Goal: Task Accomplishment & Management: Use online tool/utility

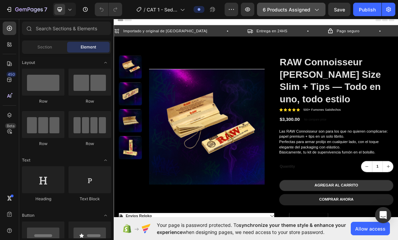
click at [289, 10] on span "6 products assigned" at bounding box center [287, 9] width 48 height 7
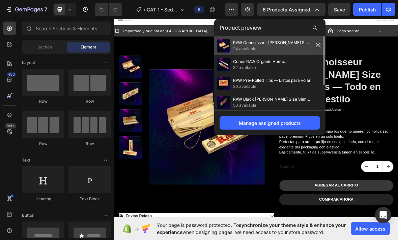
click at [261, 49] on span "24 available" at bounding box center [272, 49] width 78 height 6
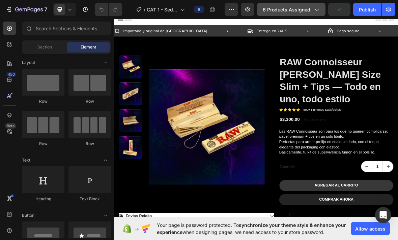
click at [273, 14] on button "6 products assigned" at bounding box center [291, 9] width 68 height 13
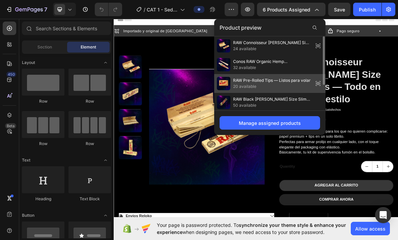
click at [255, 85] on span "20 available" at bounding box center [272, 87] width 78 height 6
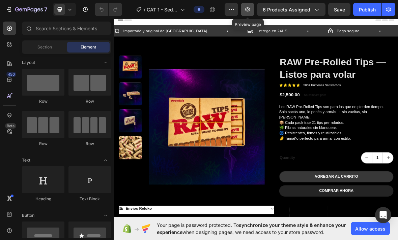
click at [250, 10] on icon "button" at bounding box center [247, 9] width 7 height 7
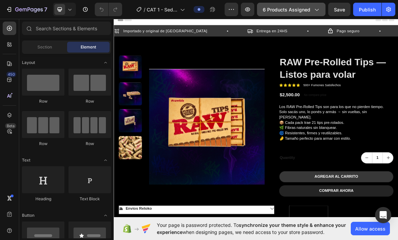
click at [305, 8] on span "6 products assigned" at bounding box center [287, 9] width 48 height 7
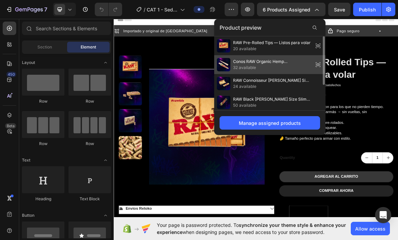
click at [268, 67] on span "32 available" at bounding box center [272, 68] width 78 height 6
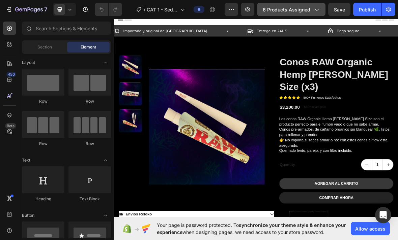
click at [296, 12] on span "6 products assigned" at bounding box center [287, 9] width 48 height 7
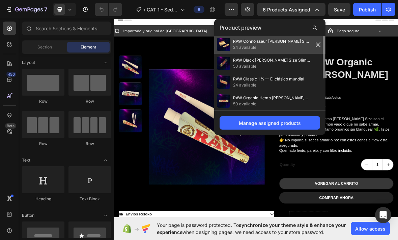
scroll to position [39, 0]
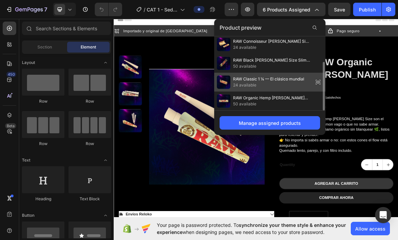
click at [268, 84] on span "24 available" at bounding box center [268, 85] width 71 height 6
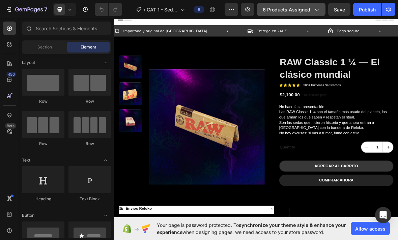
click at [302, 13] on span "6 products assigned" at bounding box center [287, 9] width 48 height 7
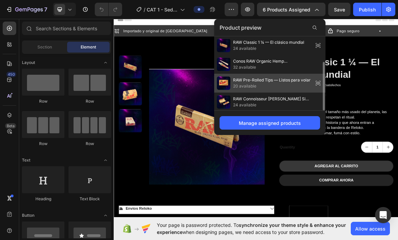
scroll to position [0, 0]
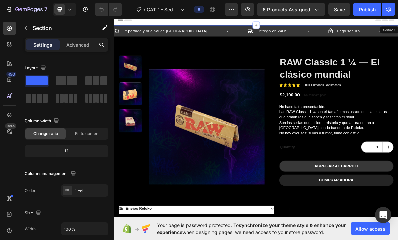
click at [227, 60] on div "Importado y original de USA Item List Entrega en 24HS Item List Pago seguro Ite…" at bounding box center [316, 184] width 405 height 310
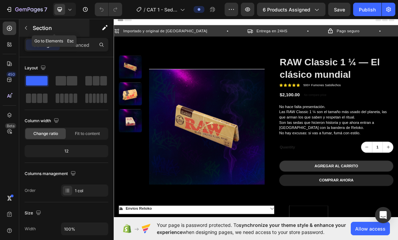
click at [33, 28] on p "Section" at bounding box center [60, 28] width 55 height 8
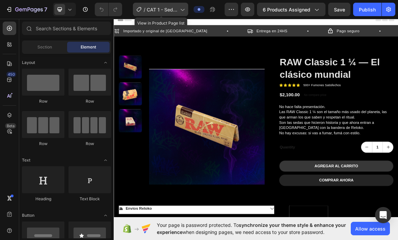
click at [175, 8] on span "CAT 1 - Sedas, filtros y conos" at bounding box center [162, 9] width 31 height 7
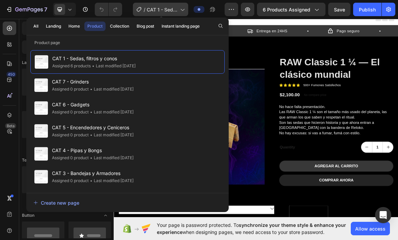
click at [172, 12] on span "CAT 1 - Sedas, filtros y conos" at bounding box center [162, 9] width 31 height 7
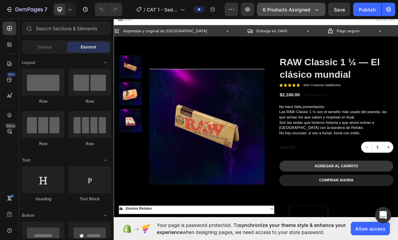
click at [269, 11] on span "6 products assigned" at bounding box center [287, 9] width 48 height 7
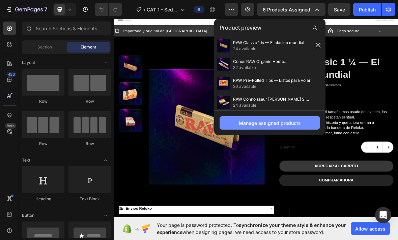
click at [278, 124] on div "Manage assigned products" at bounding box center [270, 123] width 62 height 7
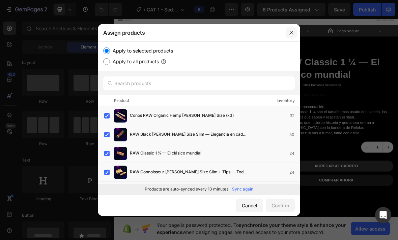
click at [290, 27] on button "button" at bounding box center [291, 32] width 11 height 11
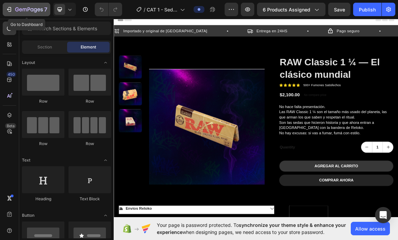
click at [20, 11] on icon "button" at bounding box center [29, 10] width 28 height 6
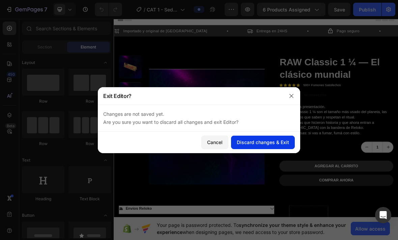
click at [269, 145] on div "Discard changes & Exit" at bounding box center [263, 142] width 52 height 7
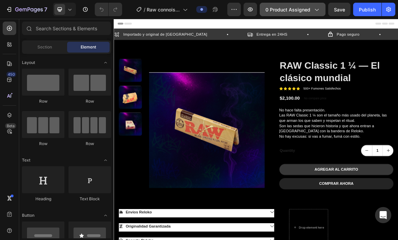
click at [292, 13] on button "0 product assigned" at bounding box center [293, 9] width 66 height 13
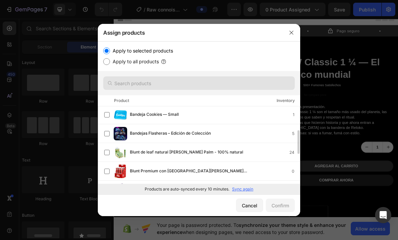
scroll to position [98, 0]
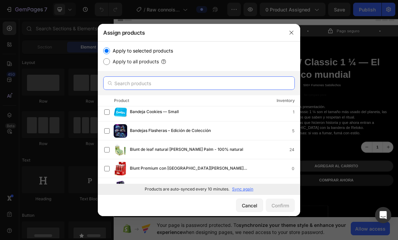
click at [166, 77] on input "text" at bounding box center [199, 83] width 192 height 13
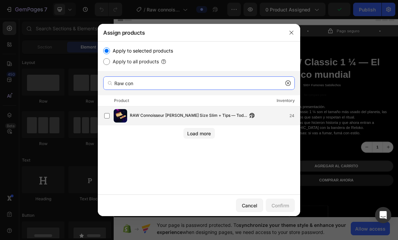
type input "Raw con"
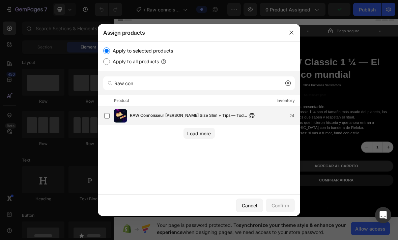
click at [159, 112] on div "RAW Connoisseur [PERSON_NAME] Size Slim + Tips — Todo en uno, todo estilo 24" at bounding box center [202, 115] width 196 height 13
click at [276, 209] on div "Confirm" at bounding box center [280, 205] width 18 height 7
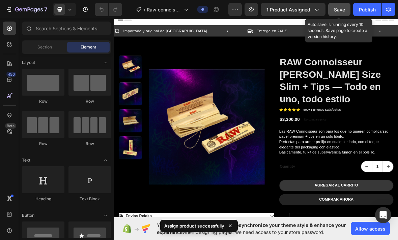
click at [341, 10] on span "Save" at bounding box center [339, 10] width 11 height 6
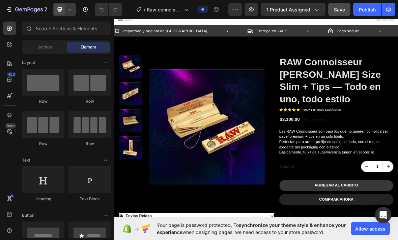
scroll to position [0, 0]
click at [69, 7] on icon at bounding box center [69, 9] width 7 height 7
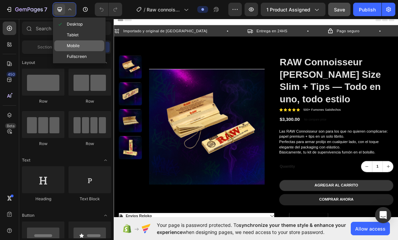
click at [66, 44] on span at bounding box center [62, 45] width 10 height 5
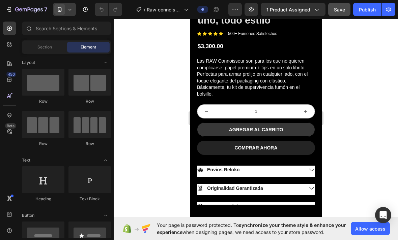
scroll to position [153, 0]
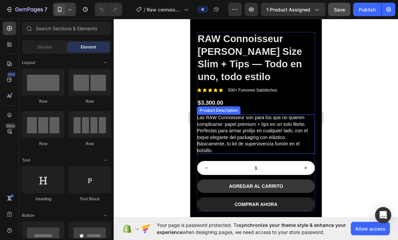
click at [235, 115] on span "Las RAW Connoisseur son para los que no quieren complicarse: papel premium + ti…" at bounding box center [251, 121] width 109 height 12
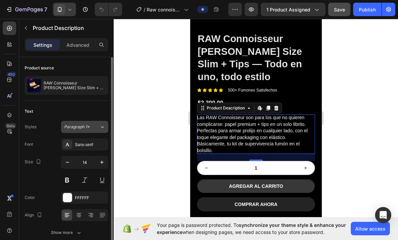
click at [74, 125] on span "Paragraph 1*" at bounding box center [77, 127] width 26 height 6
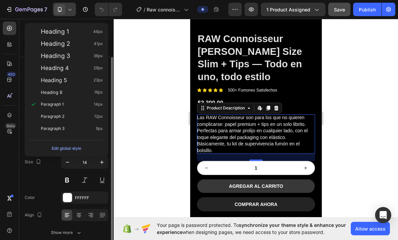
click at [45, 173] on div "Size 14" at bounding box center [67, 171] width 84 height 30
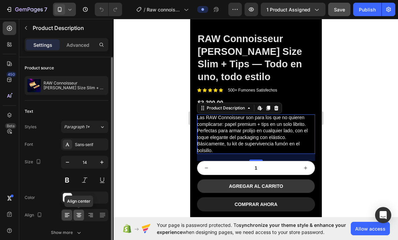
click at [81, 218] on icon at bounding box center [79, 215] width 7 height 7
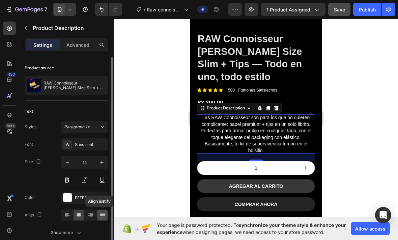
click at [103, 215] on icon at bounding box center [102, 215] width 7 height 7
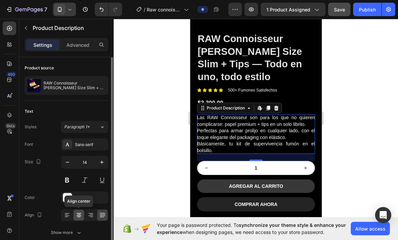
click at [83, 218] on div at bounding box center [79, 215] width 10 height 11
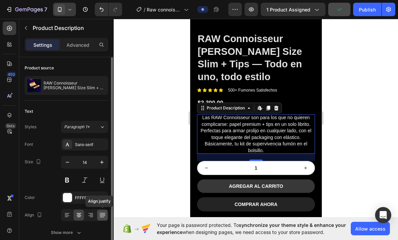
click at [100, 218] on icon at bounding box center [102, 215] width 7 height 7
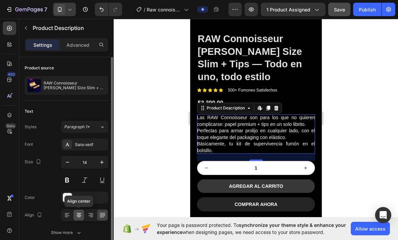
click at [77, 220] on div at bounding box center [79, 215] width 10 height 11
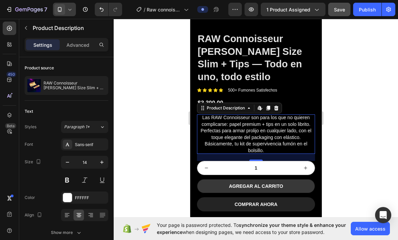
click at [165, 168] on div at bounding box center [256, 130] width 284 height 222
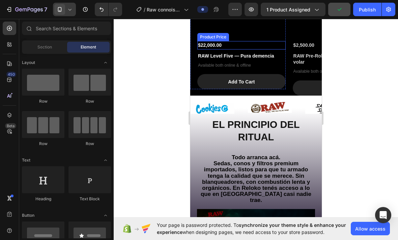
scroll to position [524, 0]
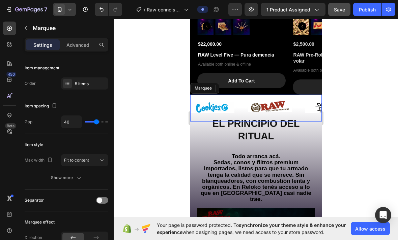
drag, startPoint x: 294, startPoint y: 89, endPoint x: 291, endPoint y: 89, distance: 3.4
click at [294, 99] on div "Image Image Image Image Image" at bounding box center [338, 107] width 297 height 16
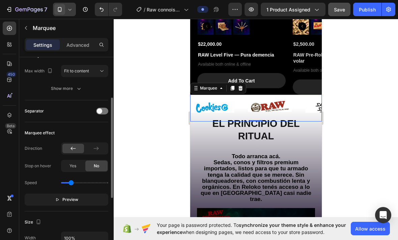
scroll to position [90, 0]
click at [72, 199] on span "Preview" at bounding box center [70, 199] width 16 height 7
click at [156, 177] on div at bounding box center [256, 130] width 284 height 222
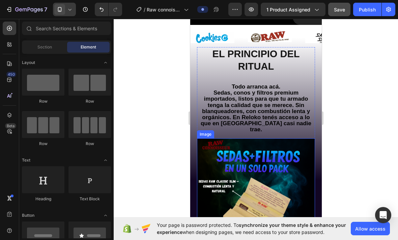
scroll to position [553, 0]
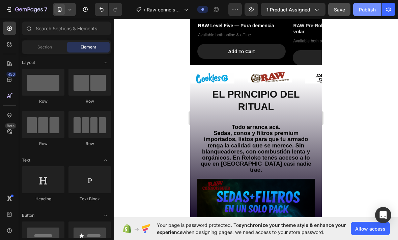
click at [372, 11] on div "Publish" at bounding box center [367, 9] width 17 height 7
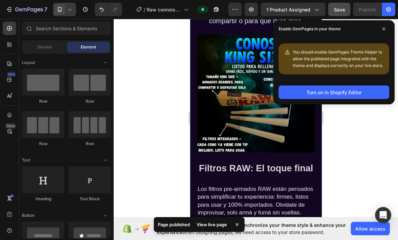
scroll to position [928, 0]
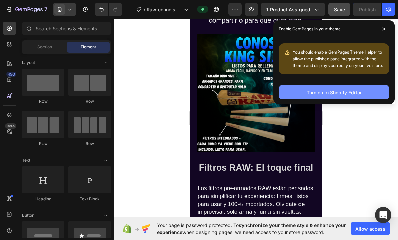
click at [351, 94] on div "Turn on in Shopify Editor" at bounding box center [334, 92] width 55 height 7
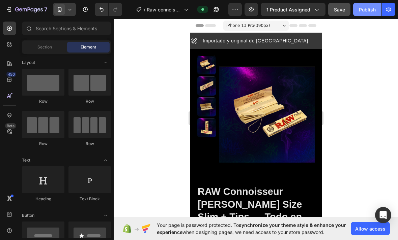
scroll to position [0, 0]
click at [371, 11] on div "Publish" at bounding box center [367, 9] width 17 height 7
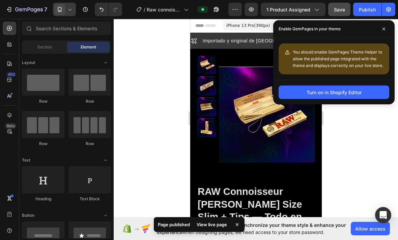
click at [188, 224] on p "Page published" at bounding box center [174, 225] width 32 height 7
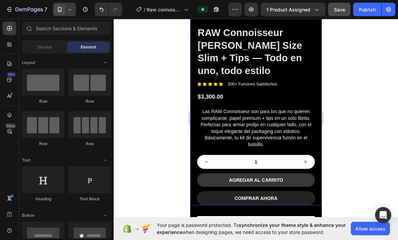
scroll to position [161, 0]
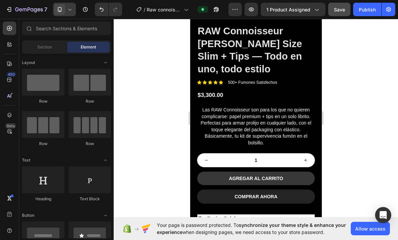
drag, startPoint x: 231, startPoint y: 5, endPoint x: 0, endPoint y: 0, distance: 231.4
click at [0, 0] on html "7 / Raw connoisseur Preview 1 product assigned Save Publish 450 Beta Sections(1…" at bounding box center [199, 0] width 398 height 0
click at [219, 8] on icon "button" at bounding box center [216, 9] width 5 height 5
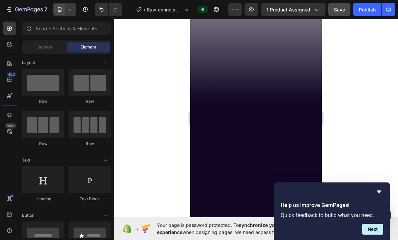
scroll to position [385, 0]
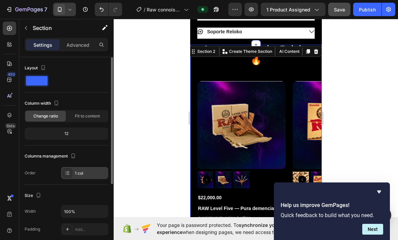
click at [68, 175] on icon at bounding box center [67, 174] width 3 height 0
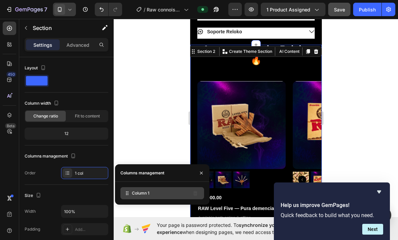
click at [133, 196] on span "Column 1" at bounding box center [141, 194] width 18 height 6
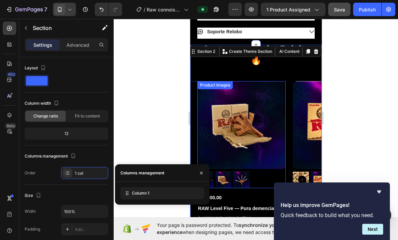
scroll to position [384, 0]
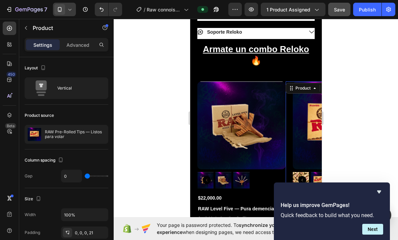
click at [286, 108] on div "Product Images $2,500.00 Product Price Product Price RAW Pre-Rolled Tips — List…" at bounding box center [332, 165] width 95 height 167
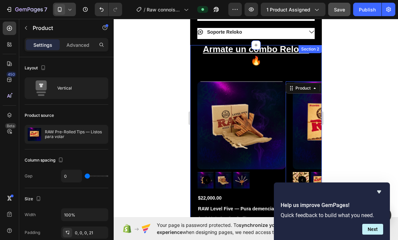
click at [262, 46] on div "Armate un combo Reloko 🔥 Heading Product Images $22,000.00 Product Price Produc…" at bounding box center [256, 153] width 132 height 217
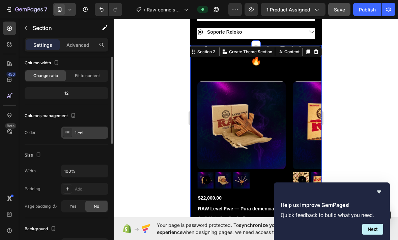
scroll to position [0, 0]
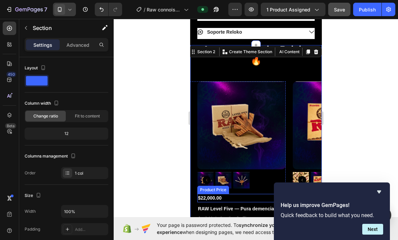
click at [262, 194] on div "$22,000.00" at bounding box center [241, 198] width 88 height 8
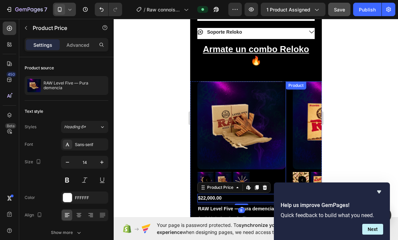
click at [288, 165] on div "Product Images $2,500.00 Product Price Product Price RAW Pre-Rolled Tips — List…" at bounding box center [332, 165] width 95 height 167
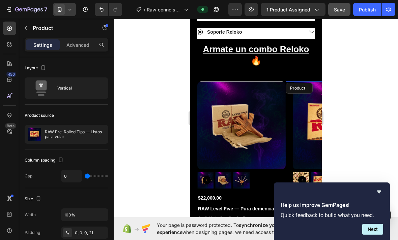
click at [291, 160] on div "Product Images $2,500.00 Product Price Product Price RAW Pre-Rolled Tips — List…" at bounding box center [332, 165] width 95 height 167
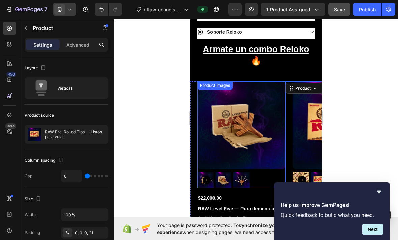
click at [279, 176] on icon "Carousel Next Arrow" at bounding box center [276, 180] width 8 height 8
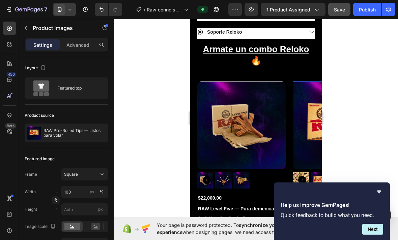
click at [295, 172] on img at bounding box center [300, 180] width 16 height 16
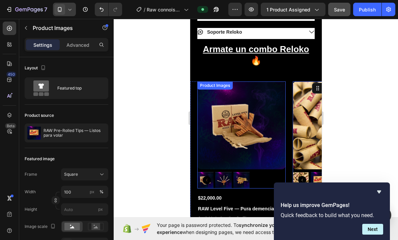
click at [279, 176] on icon "Carousel Next Arrow" at bounding box center [276, 180] width 8 height 8
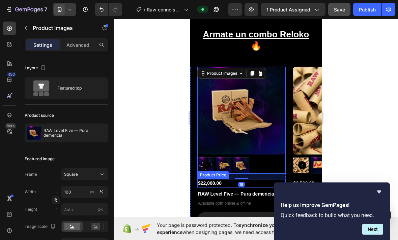
scroll to position [441, 0]
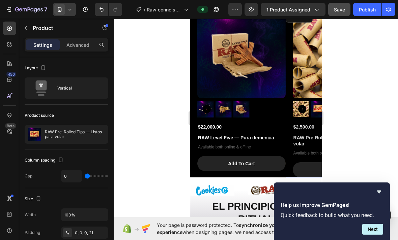
click at [289, 111] on div "Product Images $2,500.00 Product Price Product Price RAW Pre-Rolled Tips — List…" at bounding box center [332, 93] width 95 height 167
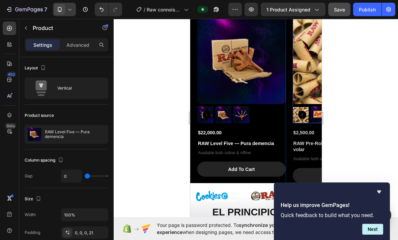
scroll to position [434, 0]
